Goal: Transaction & Acquisition: Purchase product/service

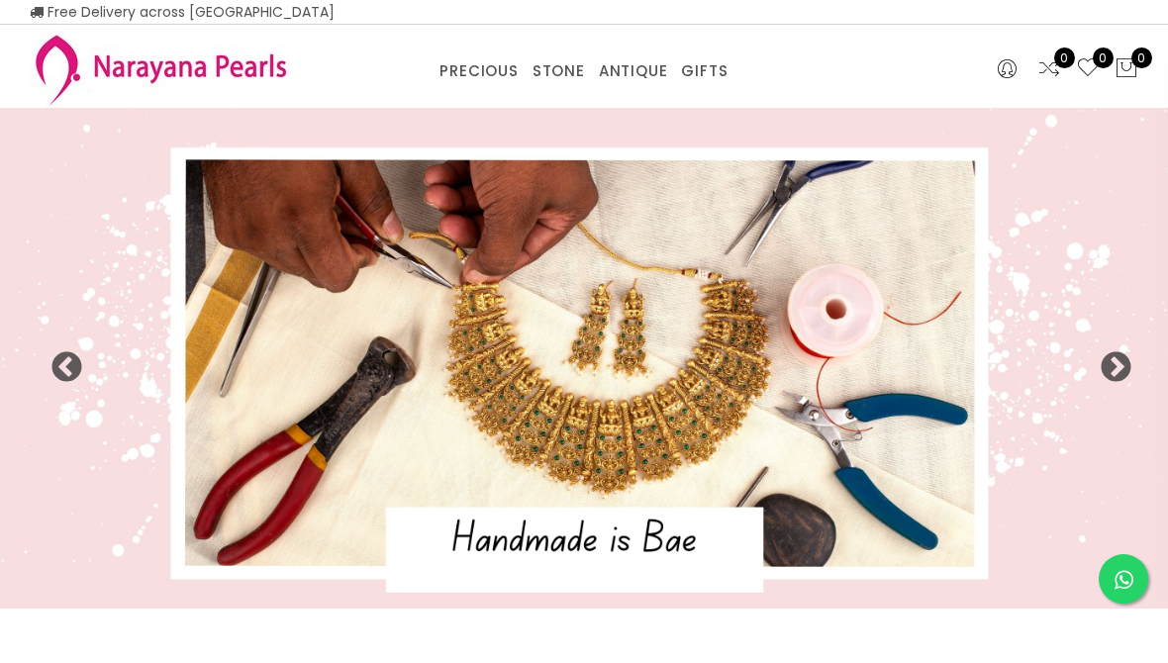
select select "INR"
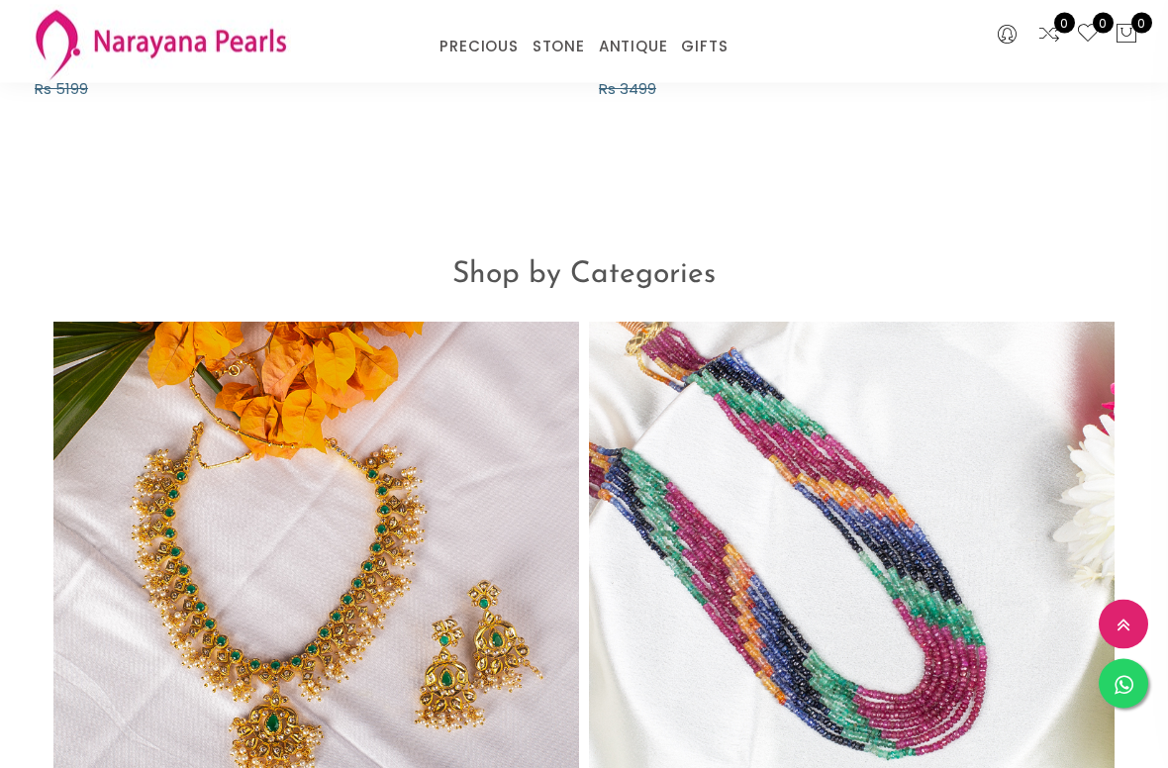
scroll to position [1533, 0]
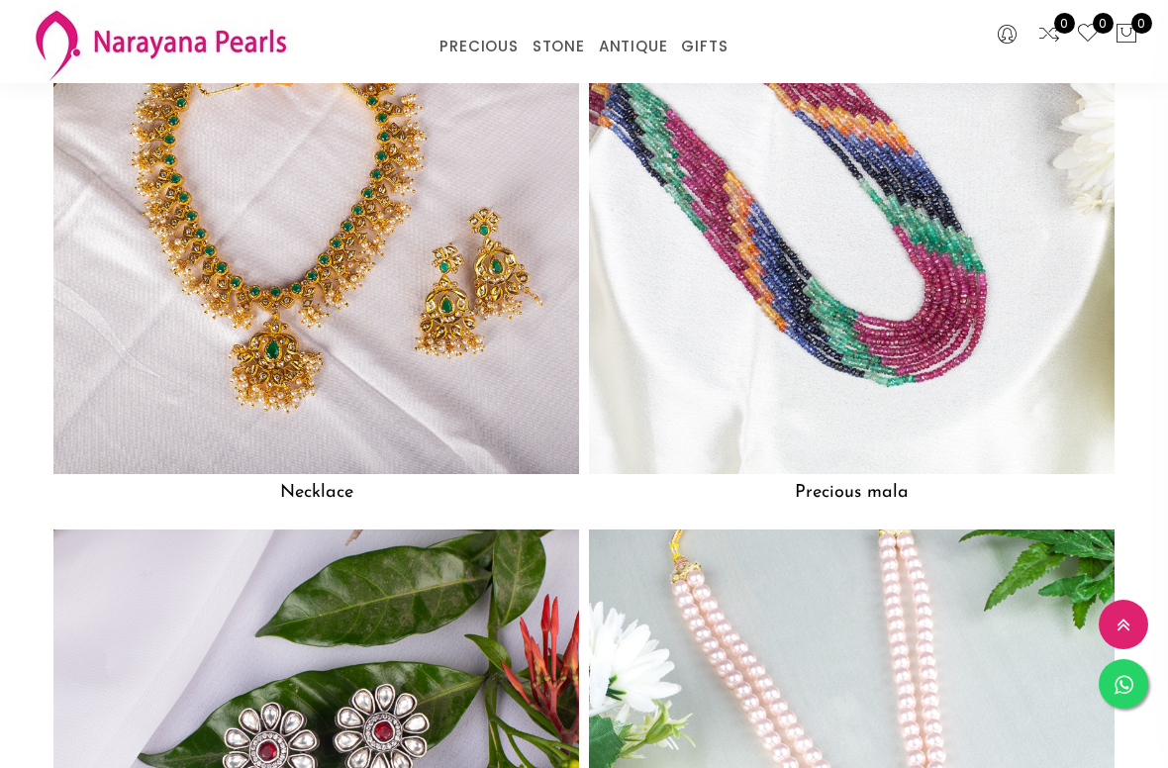
click at [727, 71] on link "EARRINGS / JHUMKAS" at bounding box center [696, 71] width 168 height 0
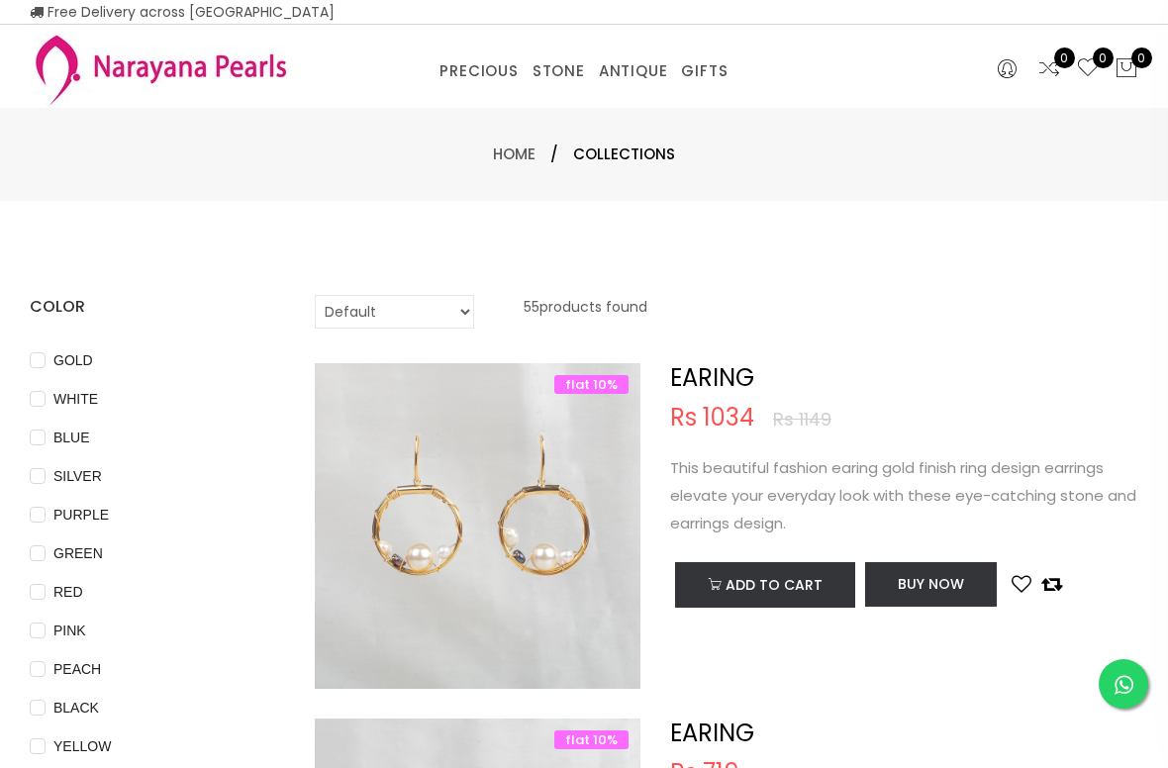
click at [670, 96] on link "NECKLACE" at bounding box center [696, 96] width 168 height 0
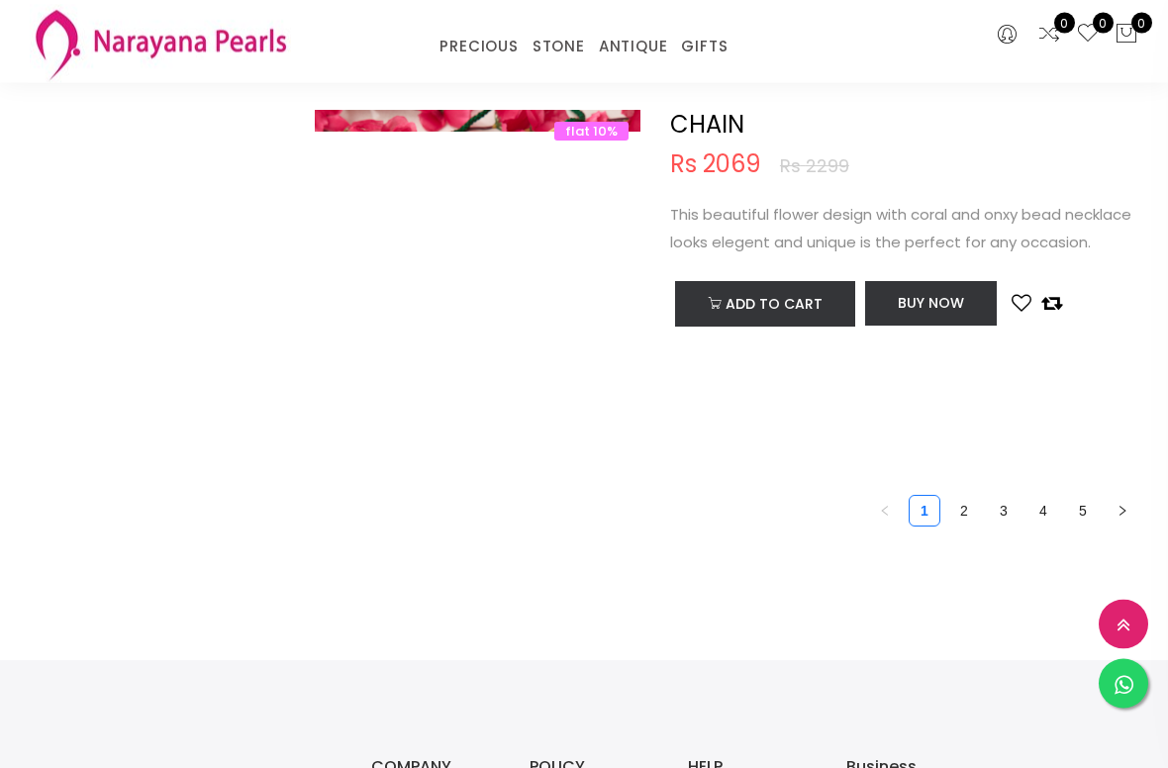
scroll to position [7320, 0]
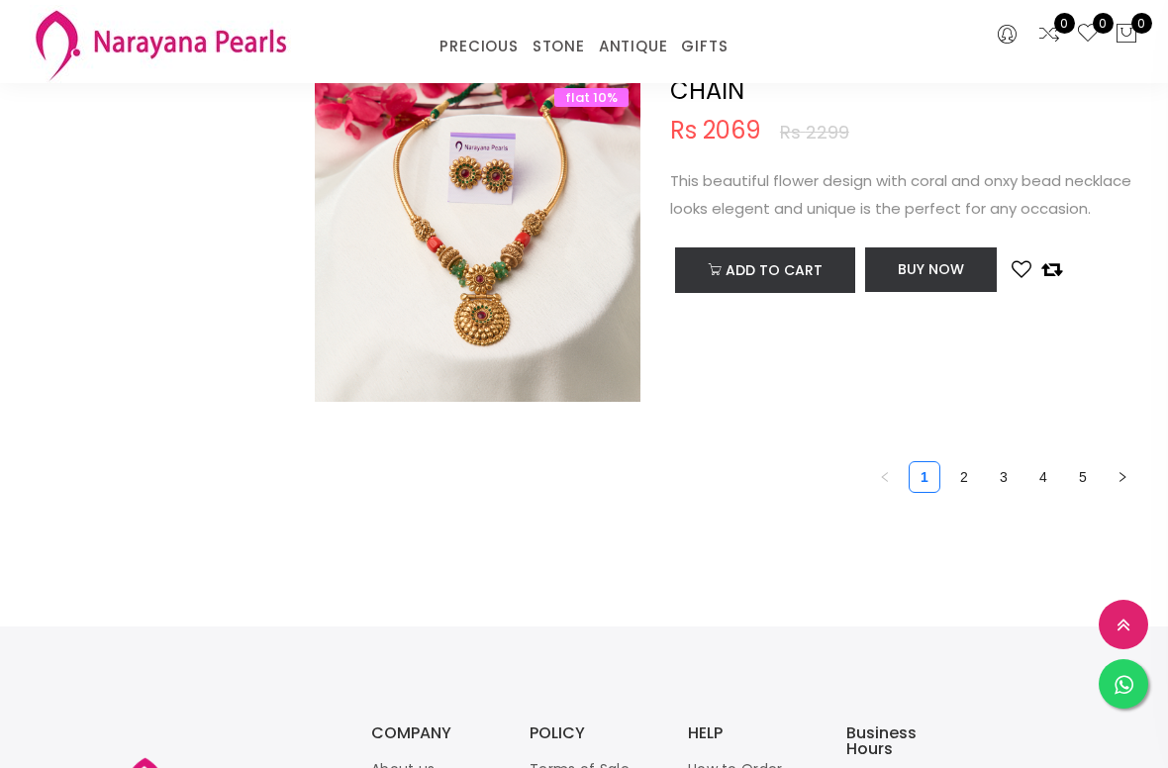
click at [966, 469] on link "2" at bounding box center [964, 477] width 30 height 30
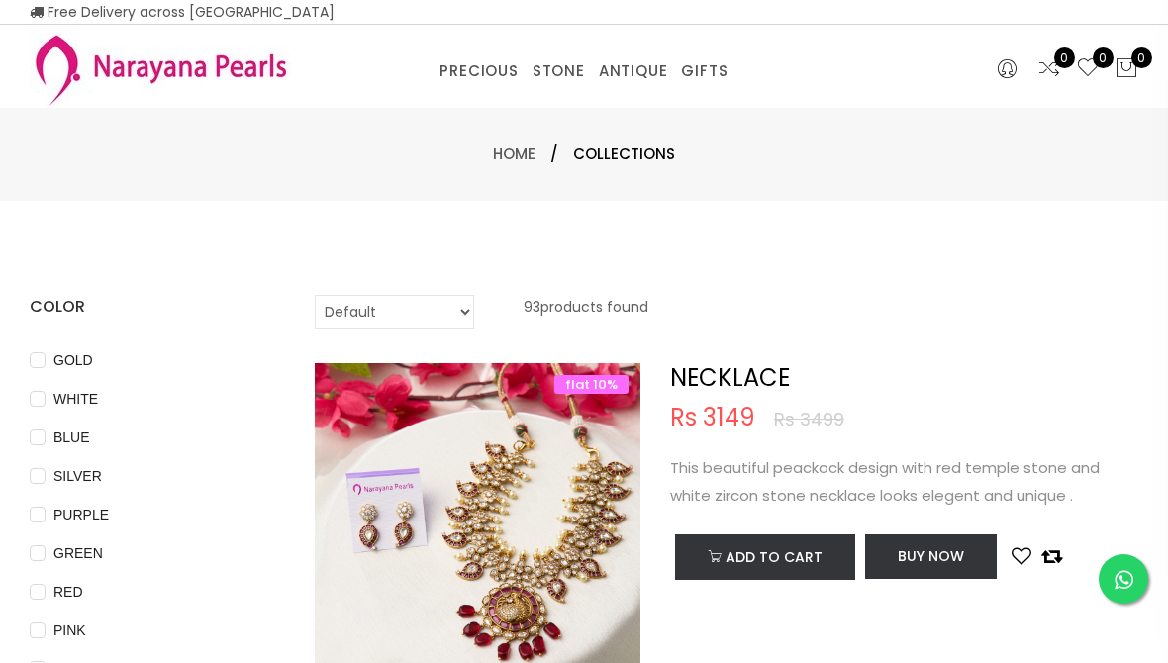
click at [444, 308] on select "Default Price - High to Low Price - Low to High" at bounding box center [394, 312] width 159 height 34
select select "priceHighToLow"
click at [502, 393] on img at bounding box center [478, 546] width 326 height 326
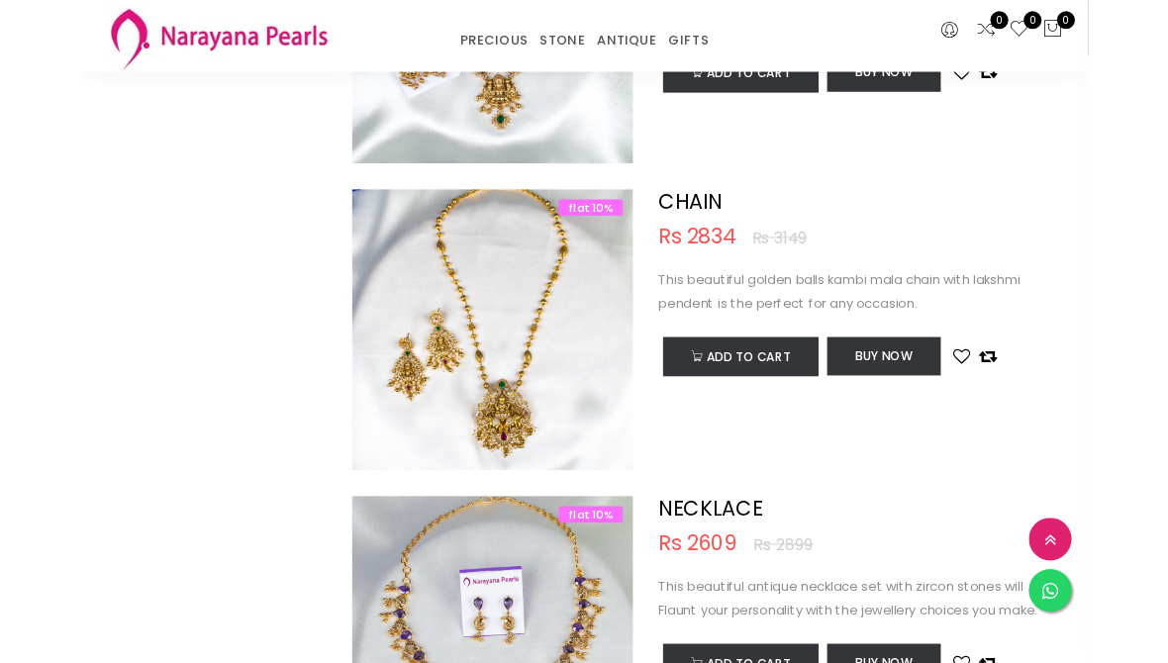
scroll to position [4312, 0]
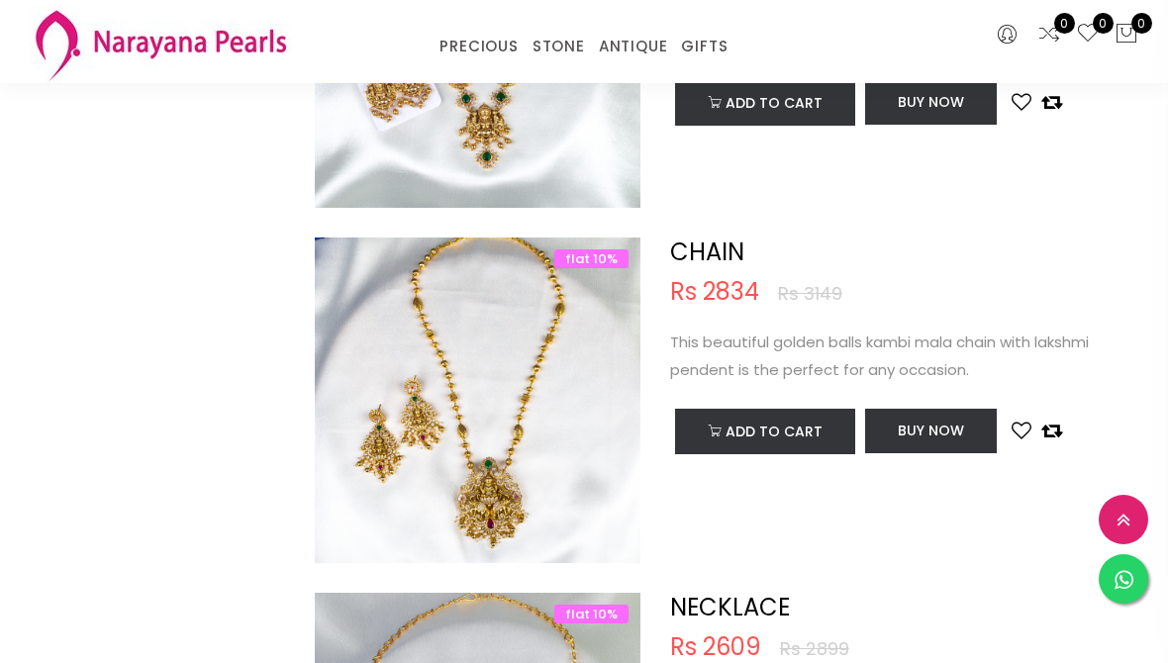
click at [539, 71] on link "PRECIOUS MALA" at bounding box center [536, 71] width 168 height 0
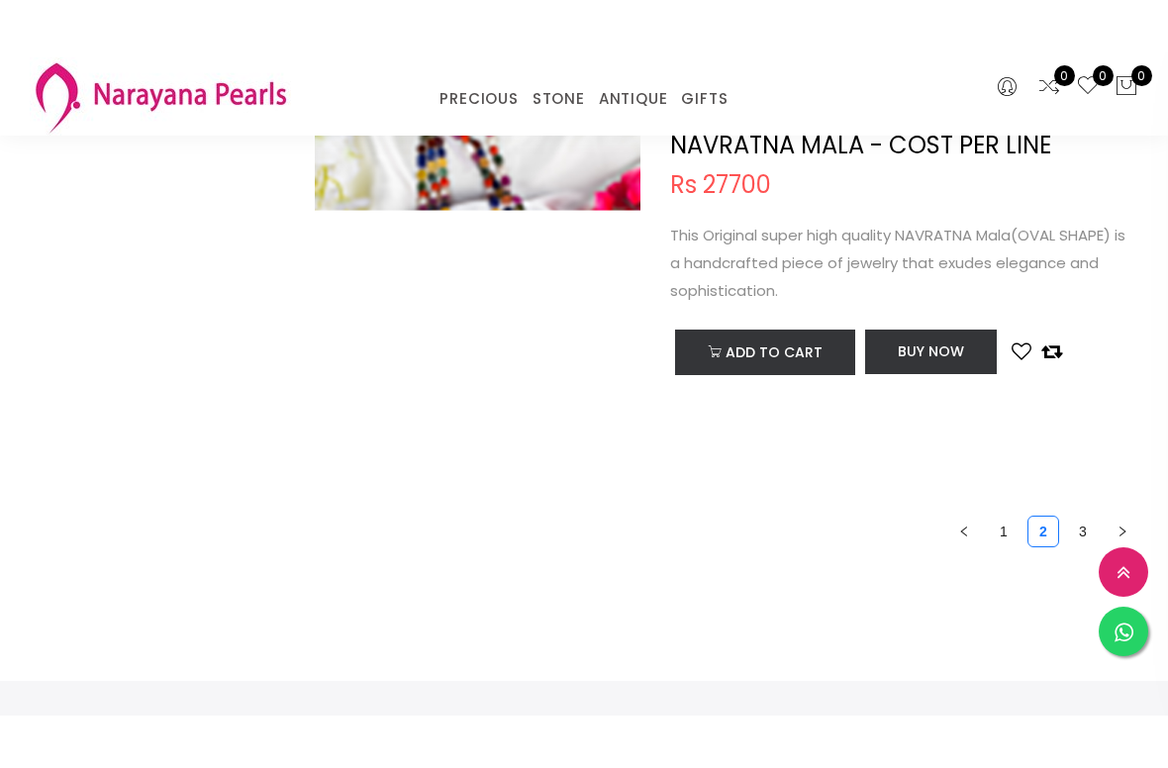
scroll to position [7319, 0]
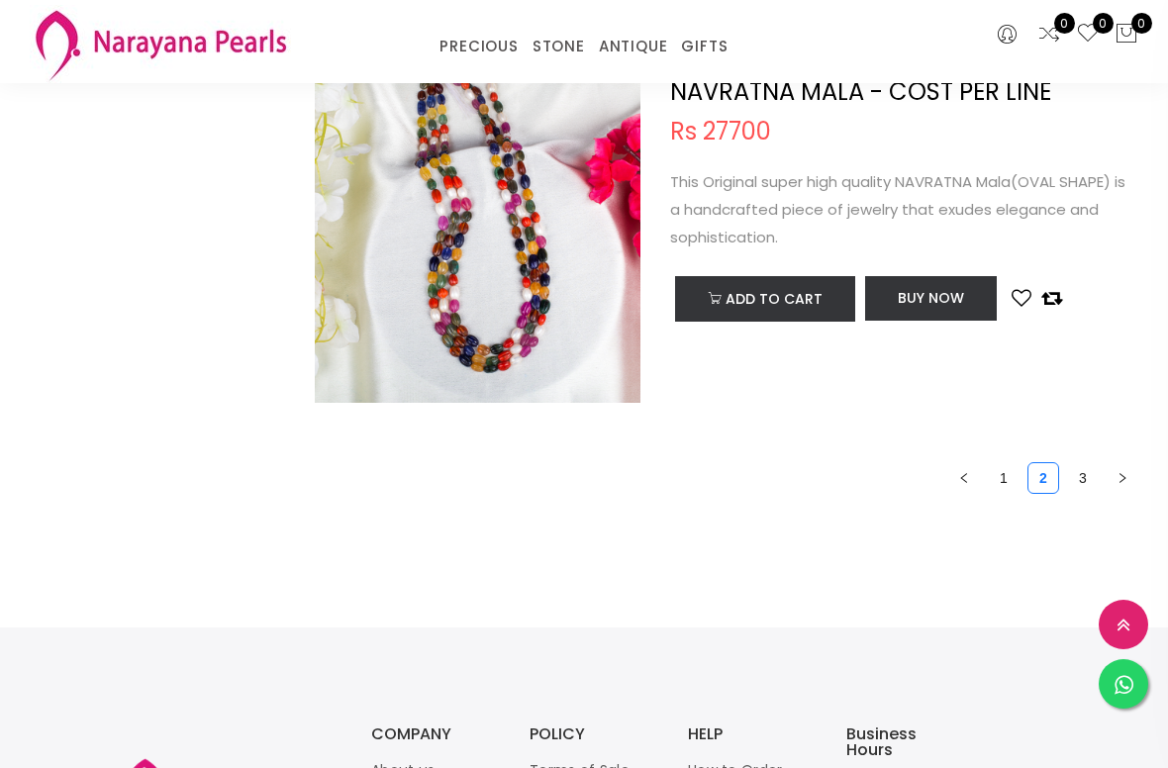
click at [1088, 468] on link "3" at bounding box center [1083, 478] width 30 height 30
